Goal: Download file/media

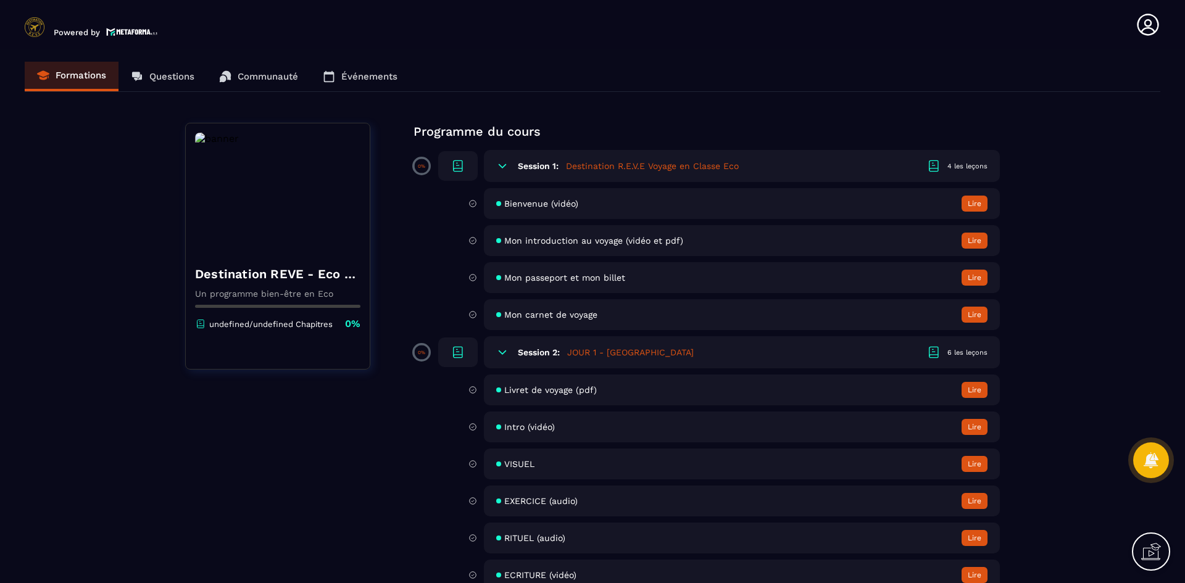
click at [979, 201] on button "Lire" at bounding box center [975, 204] width 26 height 16
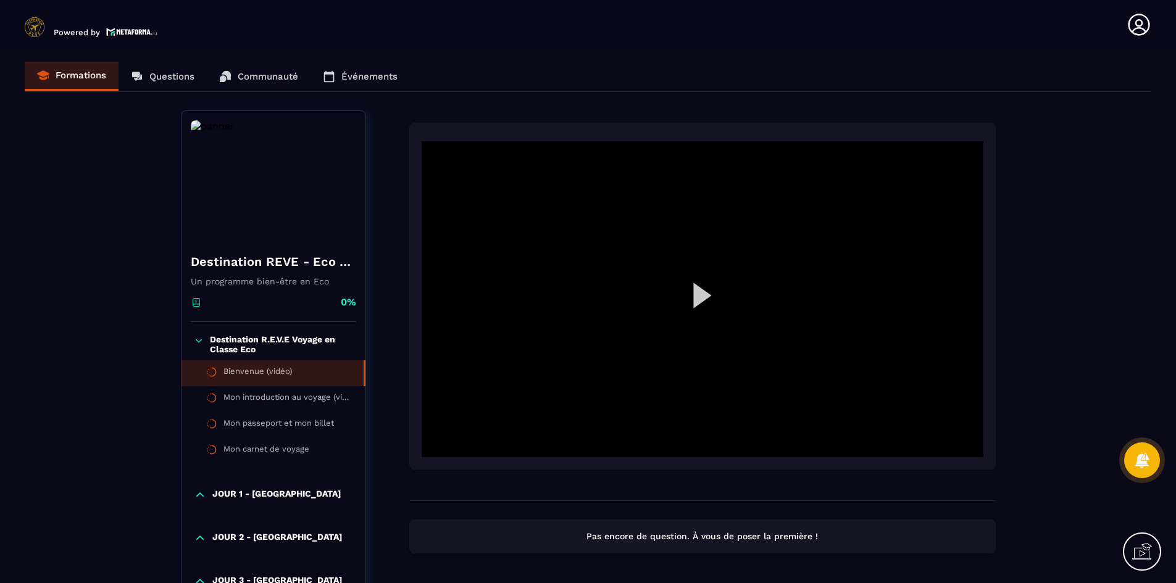
click at [693, 291] on div at bounding box center [703, 299] width 562 height 316
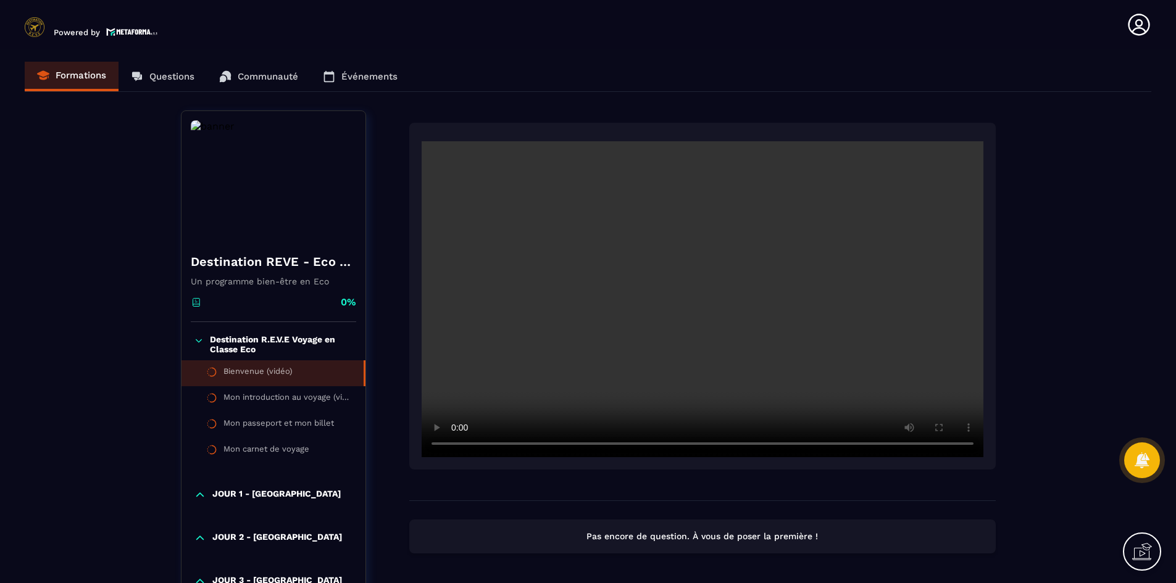
click at [495, 289] on video at bounding box center [703, 299] width 562 height 316
click at [317, 395] on div "Mon introduction au voyage (vidéo et pdf)" at bounding box center [288, 400] width 128 height 14
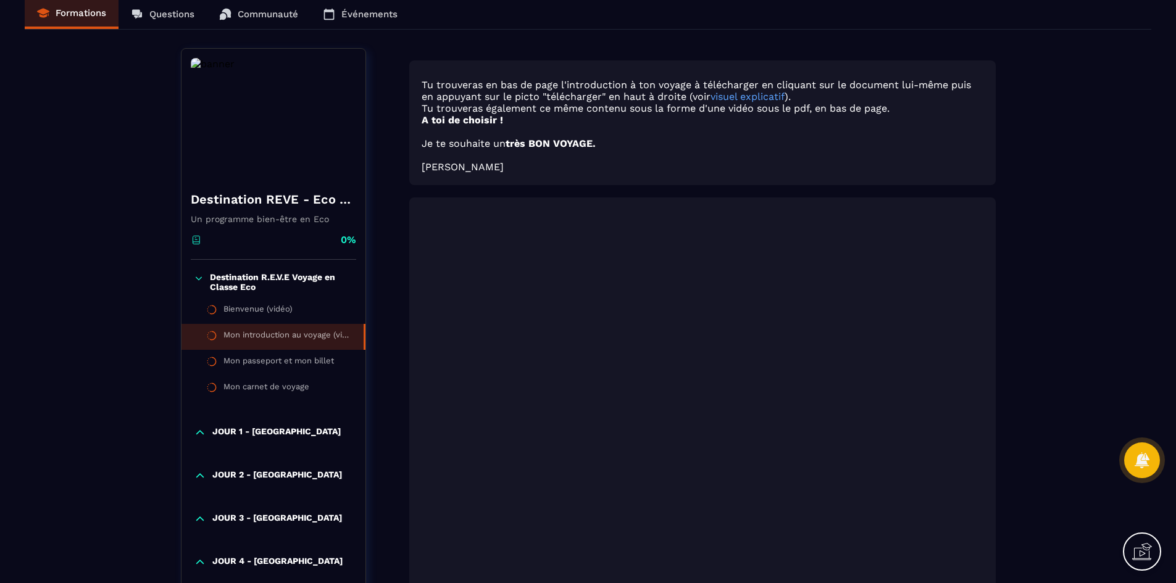
scroll to position [62, 0]
click at [651, 387] on div at bounding box center [703, 404] width 562 height 375
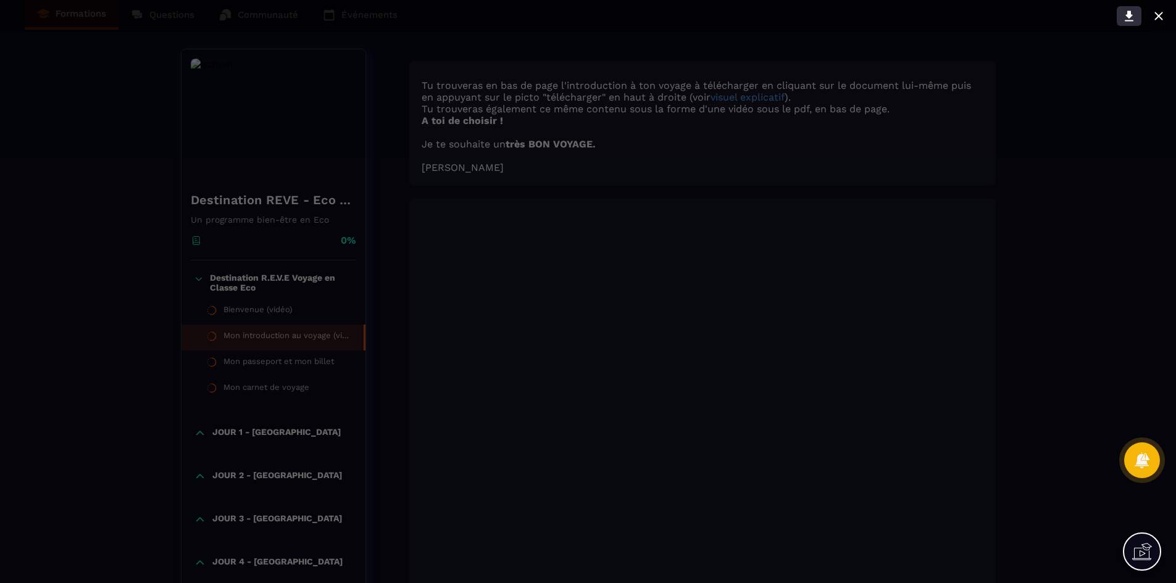
click at [1125, 11] on icon at bounding box center [1129, 16] width 15 height 15
click at [1128, 19] on icon at bounding box center [1129, 16] width 15 height 15
click at [1084, 237] on div at bounding box center [588, 291] width 1176 height 583
click at [1131, 18] on icon at bounding box center [1129, 16] width 15 height 15
click at [1125, 12] on icon at bounding box center [1129, 16] width 15 height 15
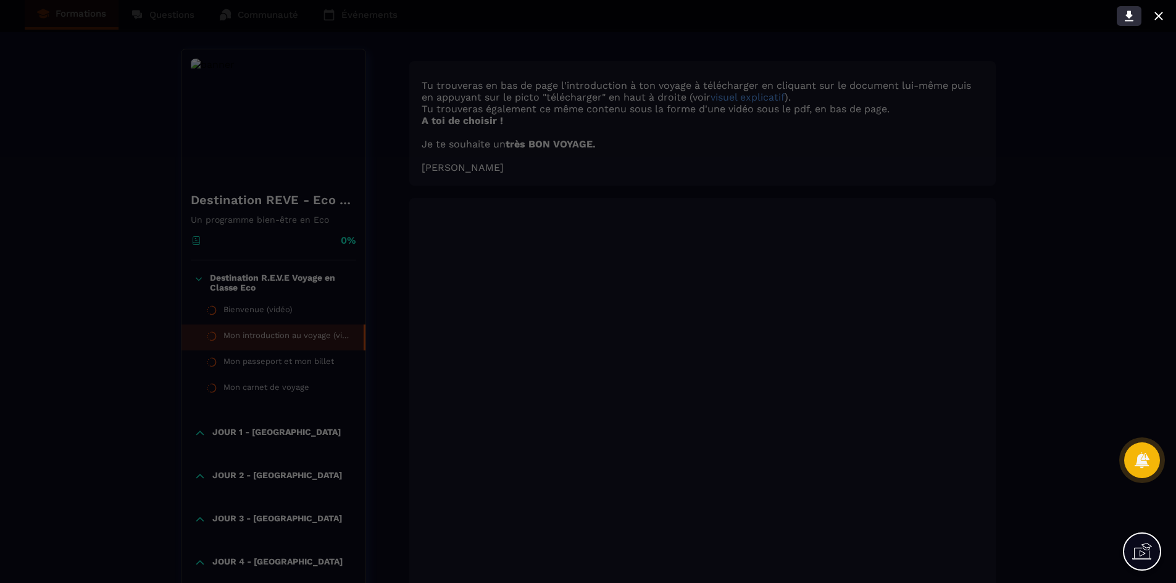
click at [1125, 12] on icon at bounding box center [1129, 16] width 15 height 15
click at [1126, 12] on icon at bounding box center [1129, 16] width 15 height 15
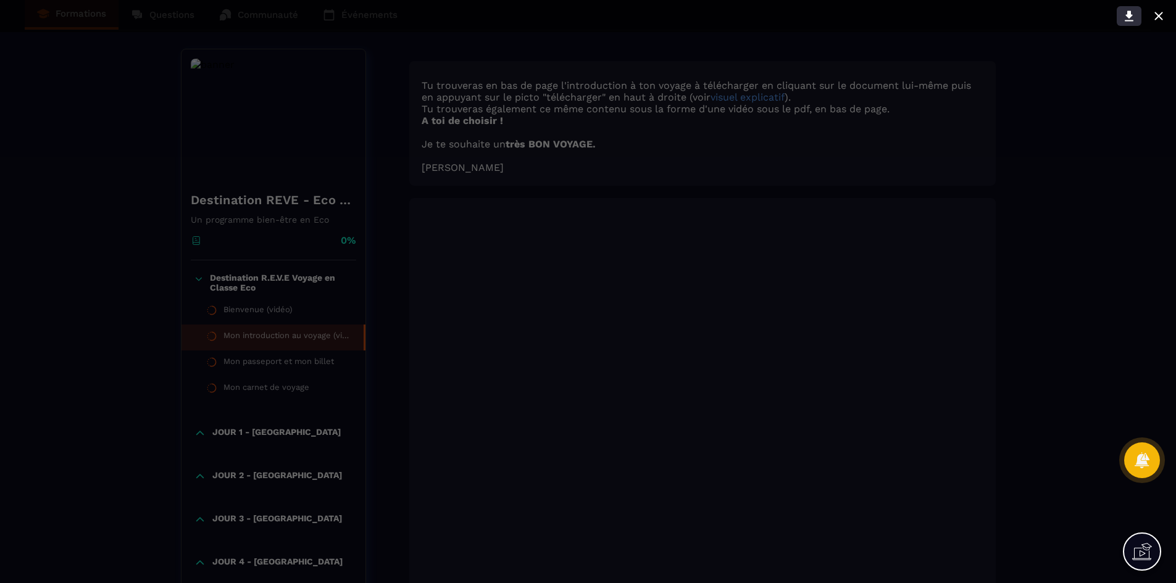
click at [1126, 12] on icon at bounding box center [1129, 16] width 15 height 15
click at [1126, 13] on icon at bounding box center [1129, 16] width 15 height 15
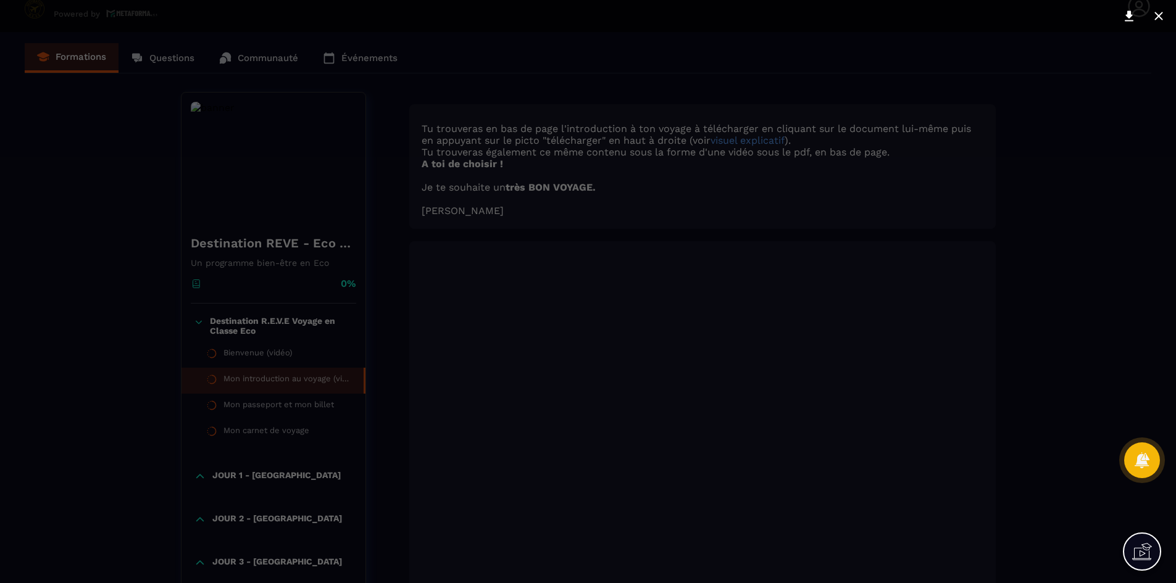
scroll to position [0, 0]
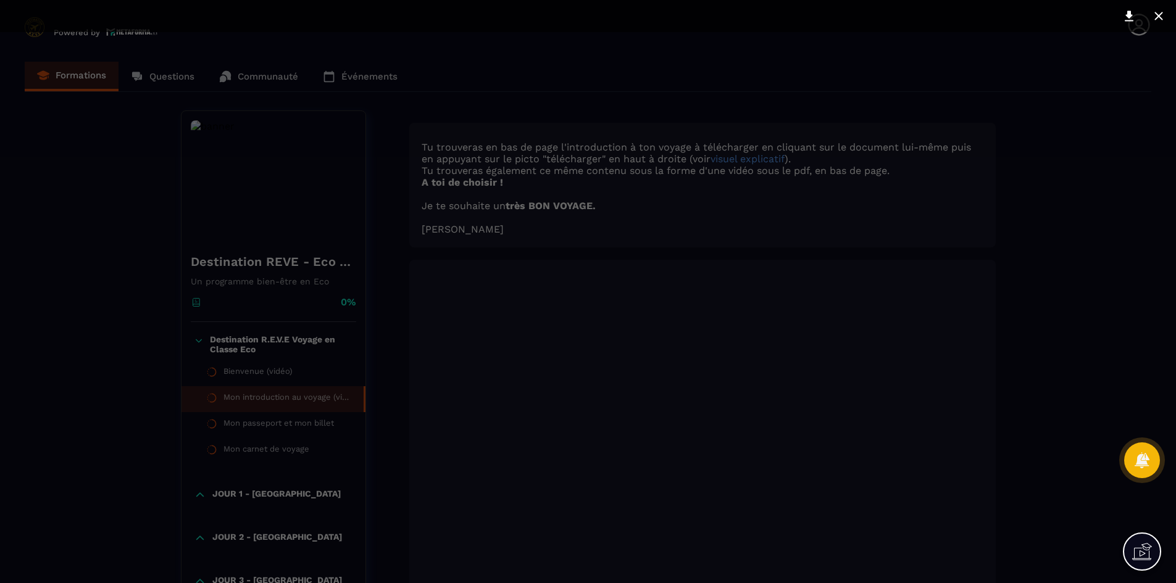
click at [38, 362] on div at bounding box center [588, 291] width 1176 height 583
click at [143, 177] on div at bounding box center [588, 291] width 1176 height 583
click at [139, 181] on div at bounding box center [588, 291] width 1176 height 583
click at [1161, 18] on icon at bounding box center [1159, 16] width 8 height 8
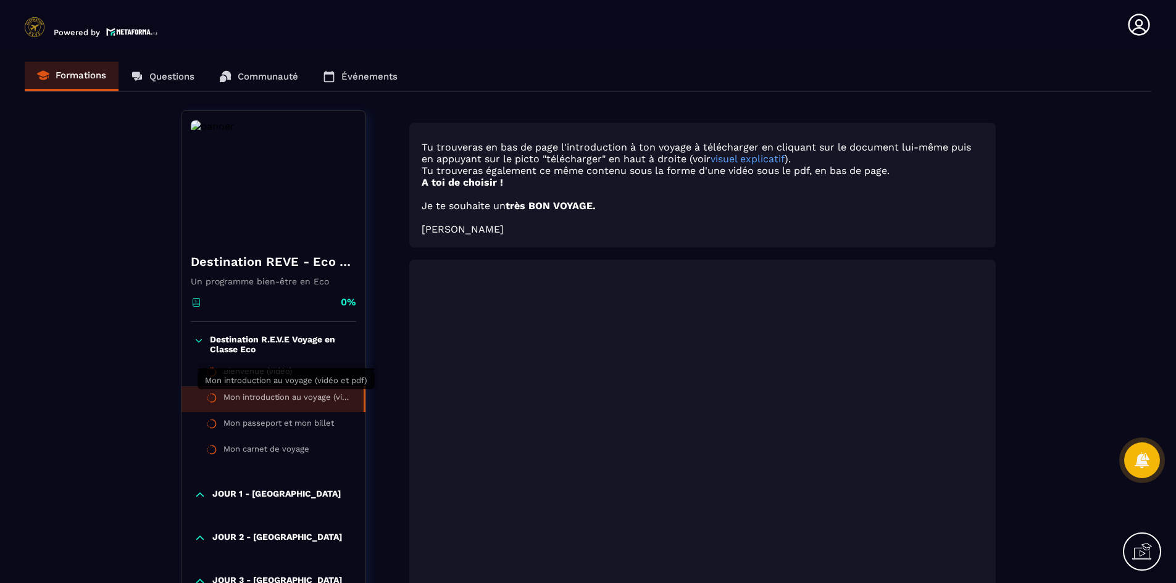
click at [310, 398] on div "Mon introduction au voyage (vidéo et pdf)" at bounding box center [288, 400] width 128 height 14
